Goal: Find contact information: Find contact information

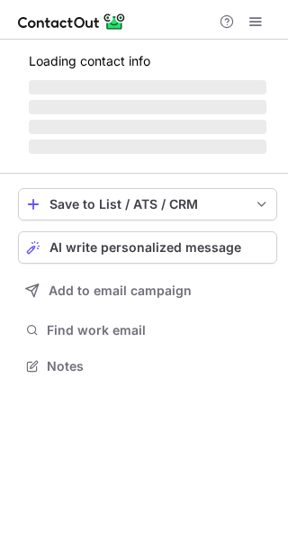
scroll to position [9, 9]
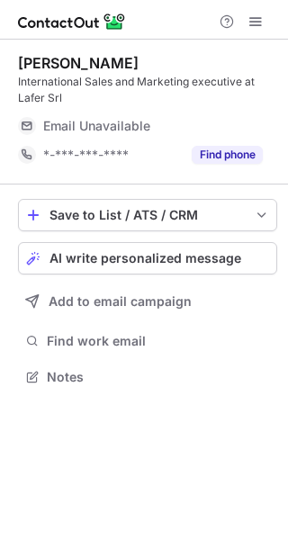
scroll to position [364, 288]
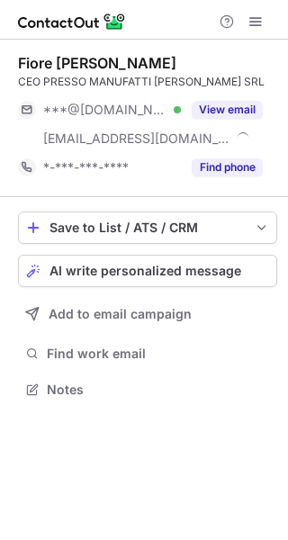
scroll to position [376, 288]
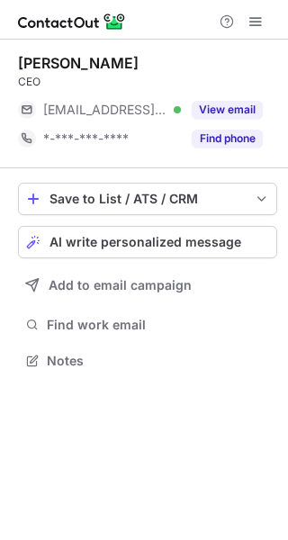
scroll to position [9, 9]
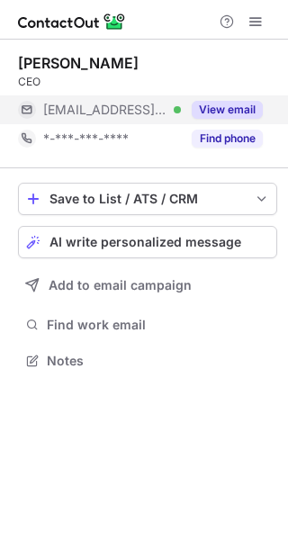
click at [212, 113] on button "View email" at bounding box center [227, 110] width 71 height 18
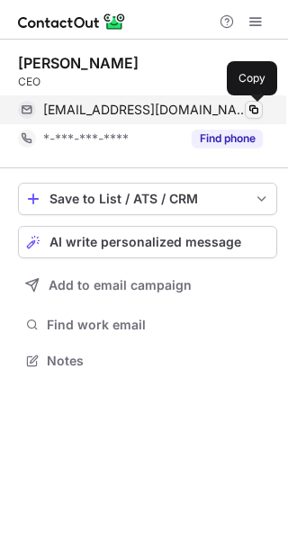
click at [249, 108] on span at bounding box center [254, 110] width 14 height 14
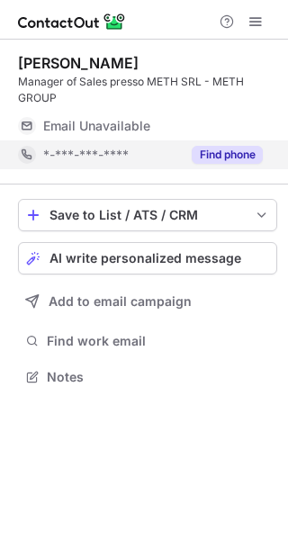
scroll to position [364, 288]
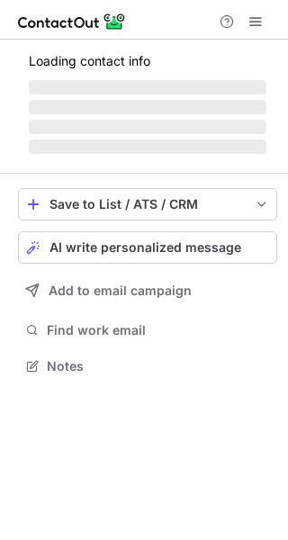
scroll to position [393, 288]
